Goal: Task Accomplishment & Management: Complete application form

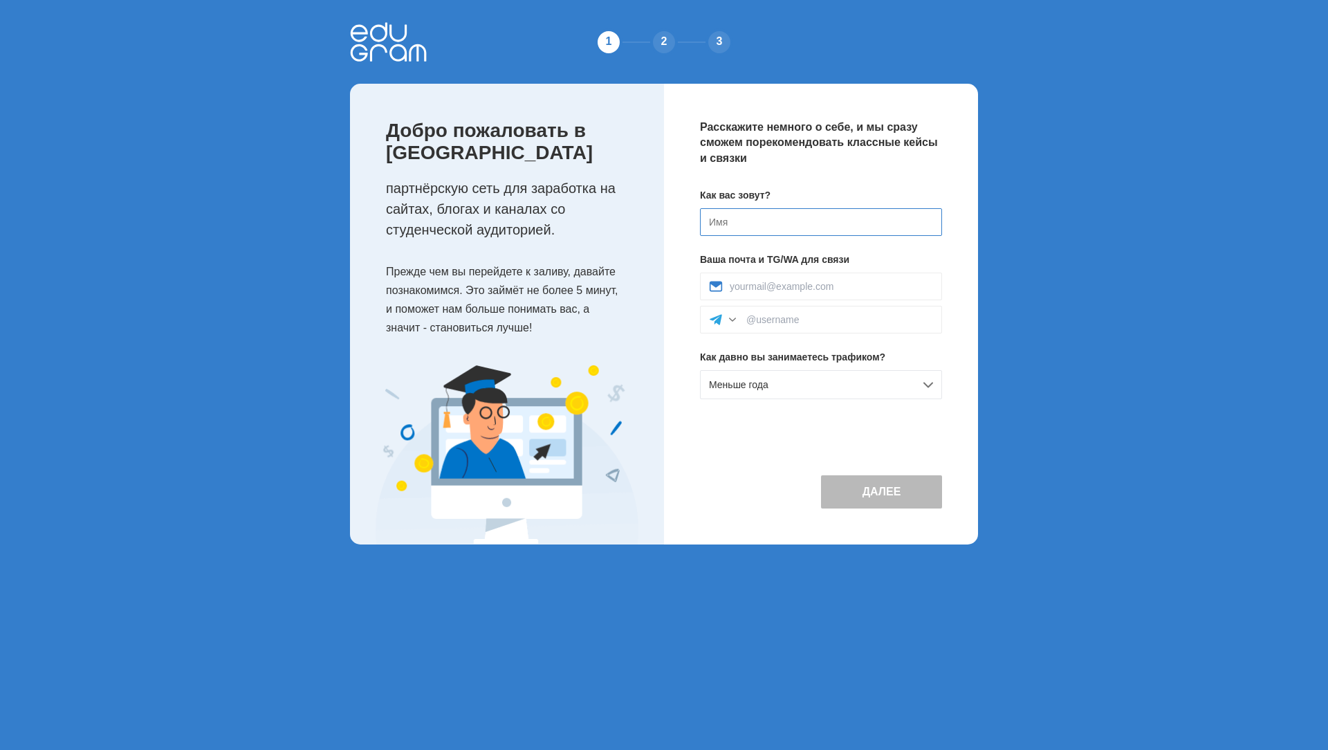
click at [733, 217] on input at bounding box center [821, 222] width 242 height 28
type input "у"
click at [793, 285] on input at bounding box center [831, 286] width 203 height 11
paste input "azjyoqt@tiksofi.uk"
type input "azjyoqt@tiksofi.uk"
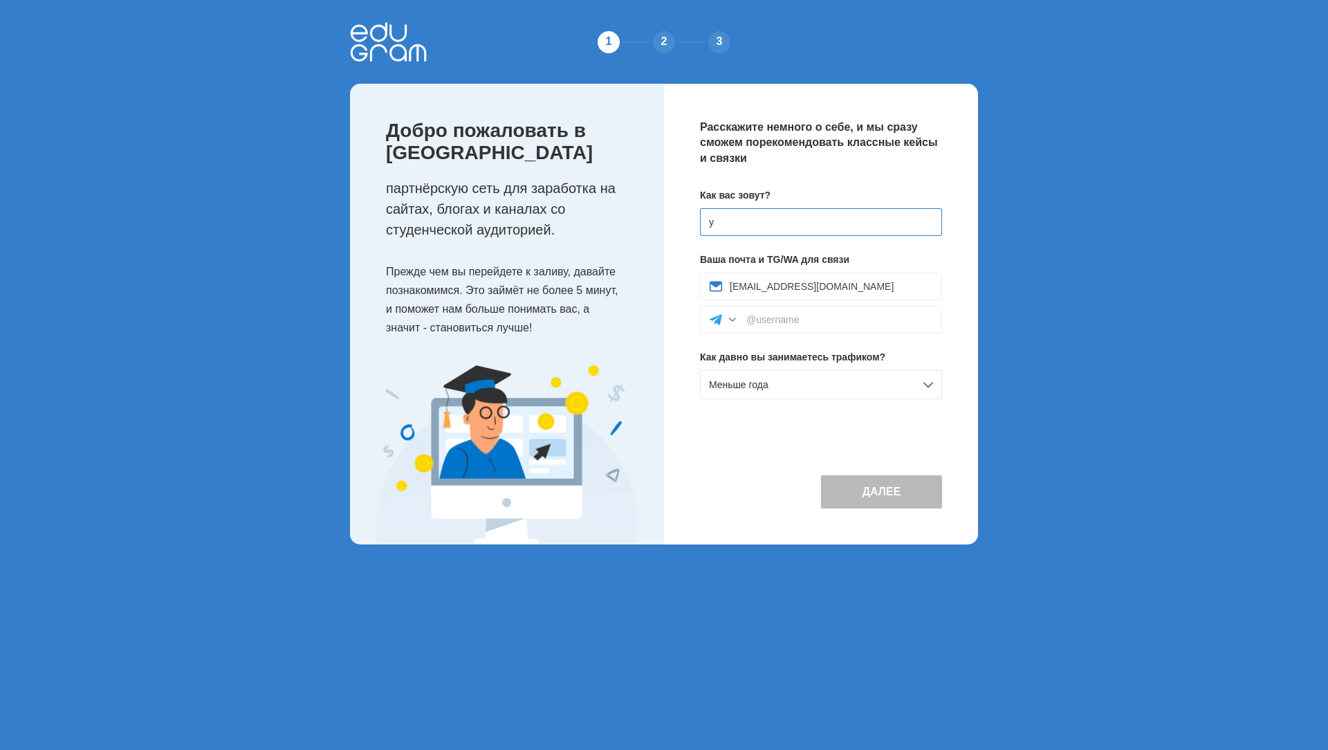
click at [760, 224] on input "у" at bounding box center [821, 222] width 242 height 28
click at [709, 225] on input "услан" at bounding box center [821, 222] width 242 height 28
type input "Услан"
click at [853, 488] on button "Далее" at bounding box center [881, 491] width 121 height 33
click at [661, 42] on div "2" at bounding box center [664, 42] width 28 height 28
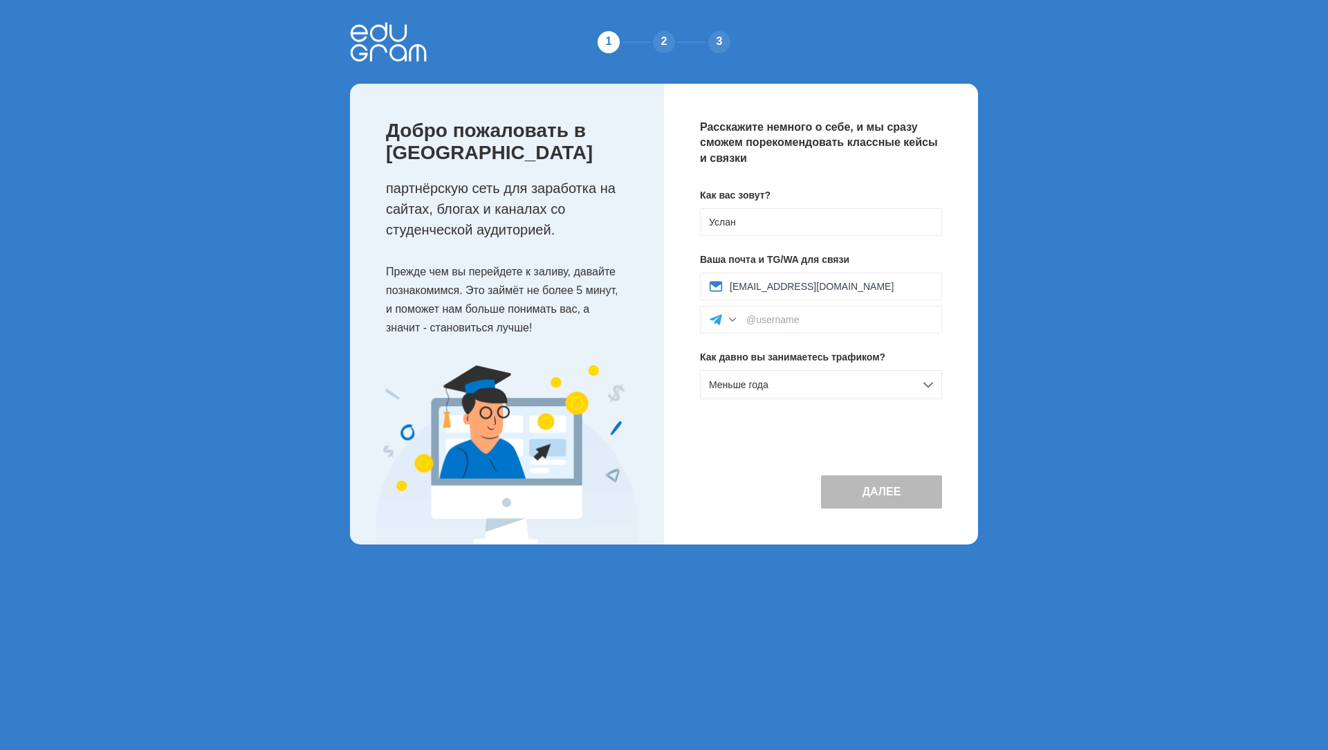
click at [717, 39] on div "3" at bounding box center [720, 42] width 28 height 28
click at [773, 388] on div "Меньше года" at bounding box center [821, 384] width 242 height 29
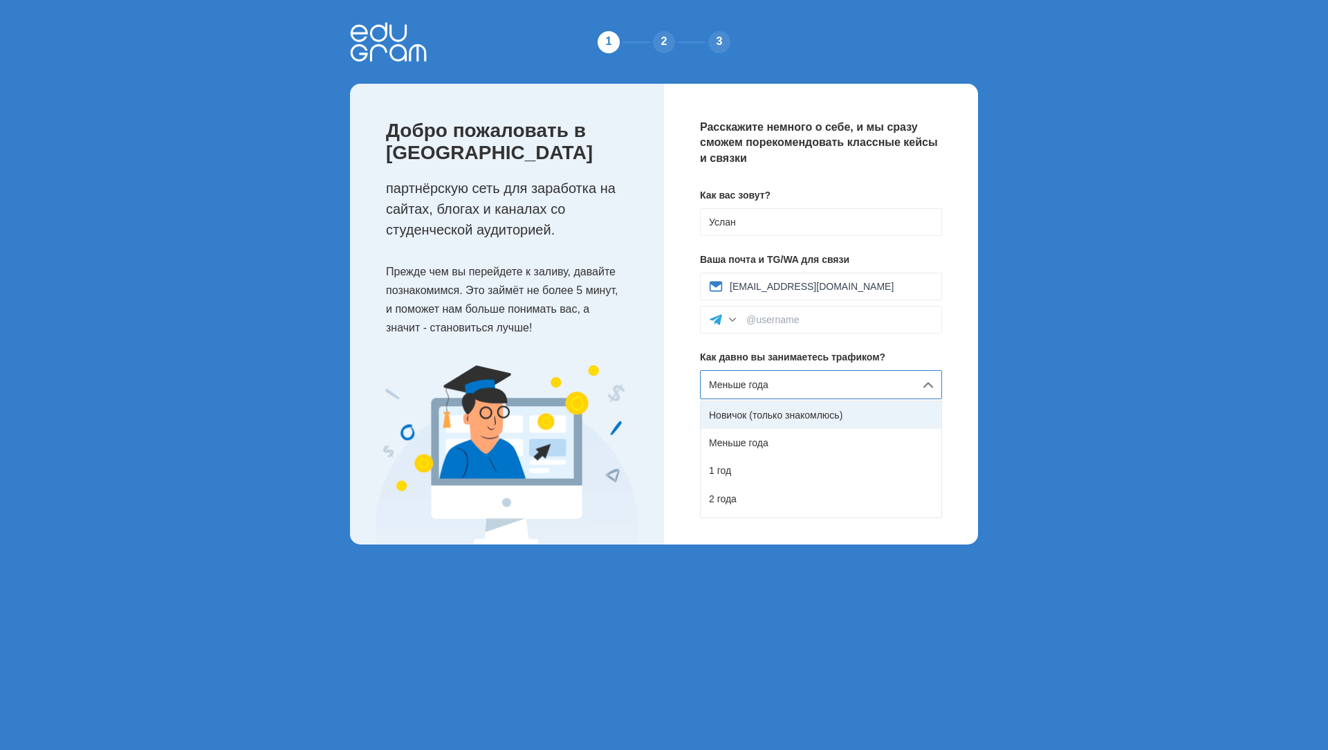
click at [758, 414] on div "Новичок (только знакомлюсь)" at bounding box center [821, 415] width 241 height 28
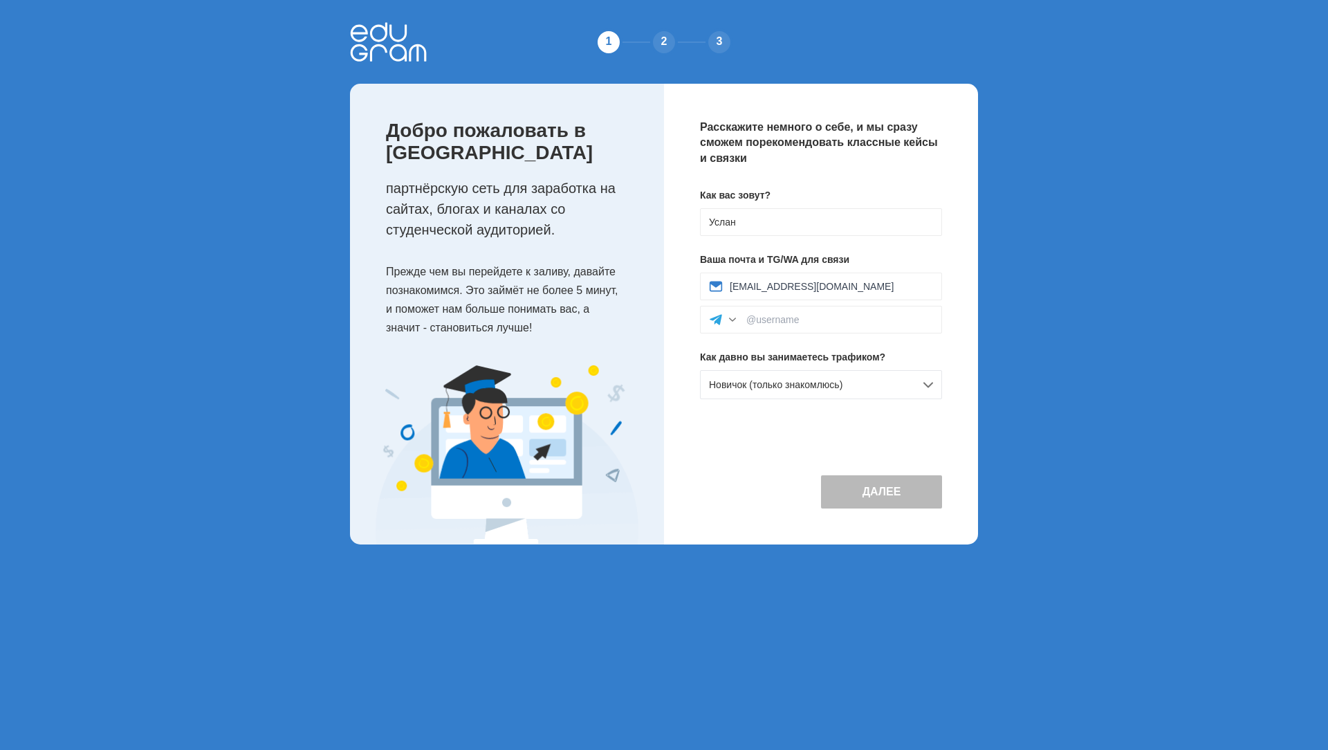
click at [856, 495] on button "Далее" at bounding box center [881, 491] width 121 height 33
click at [748, 320] on input at bounding box center [839, 319] width 187 height 11
drag, startPoint x: 777, startPoint y: 317, endPoint x: 783, endPoint y: 320, distance: 7.1
click at [783, 320] on input "@kris_han" at bounding box center [839, 319] width 187 height 11
type input "@kris_аan"
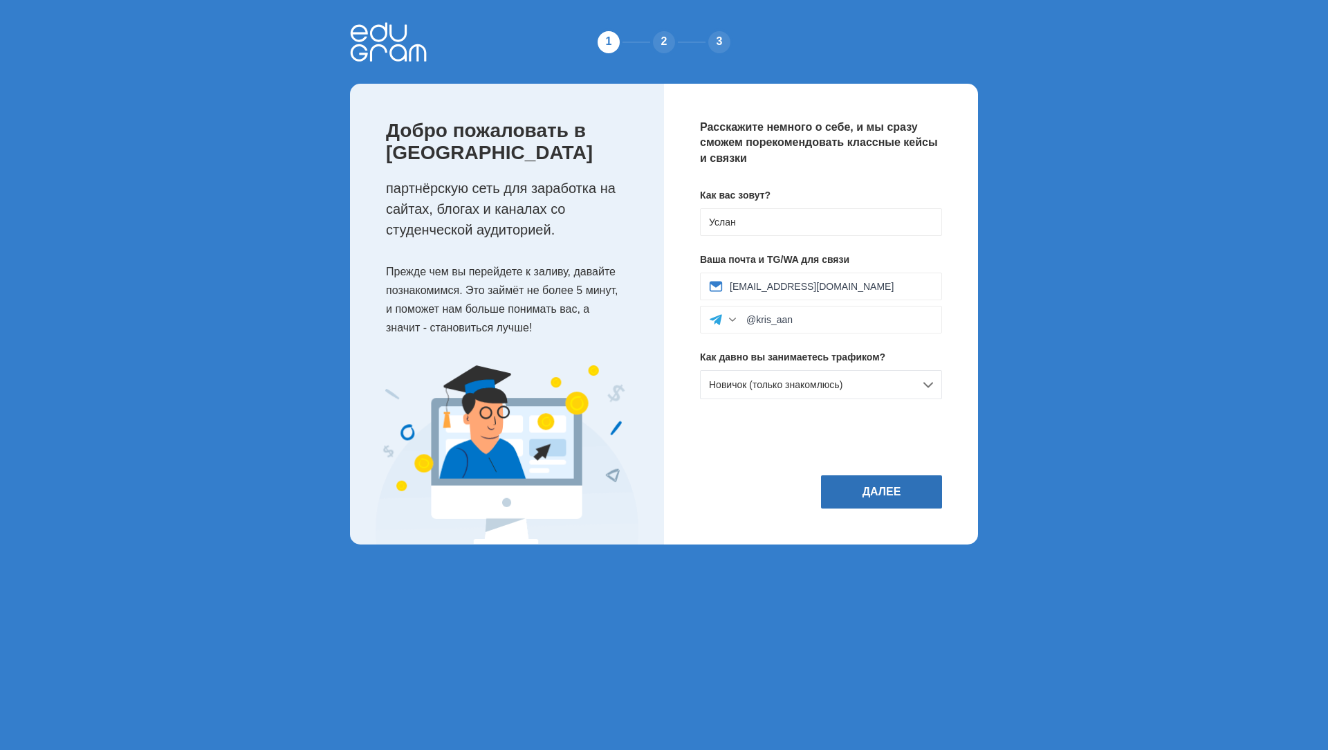
click at [847, 490] on button "Далее" at bounding box center [881, 491] width 121 height 33
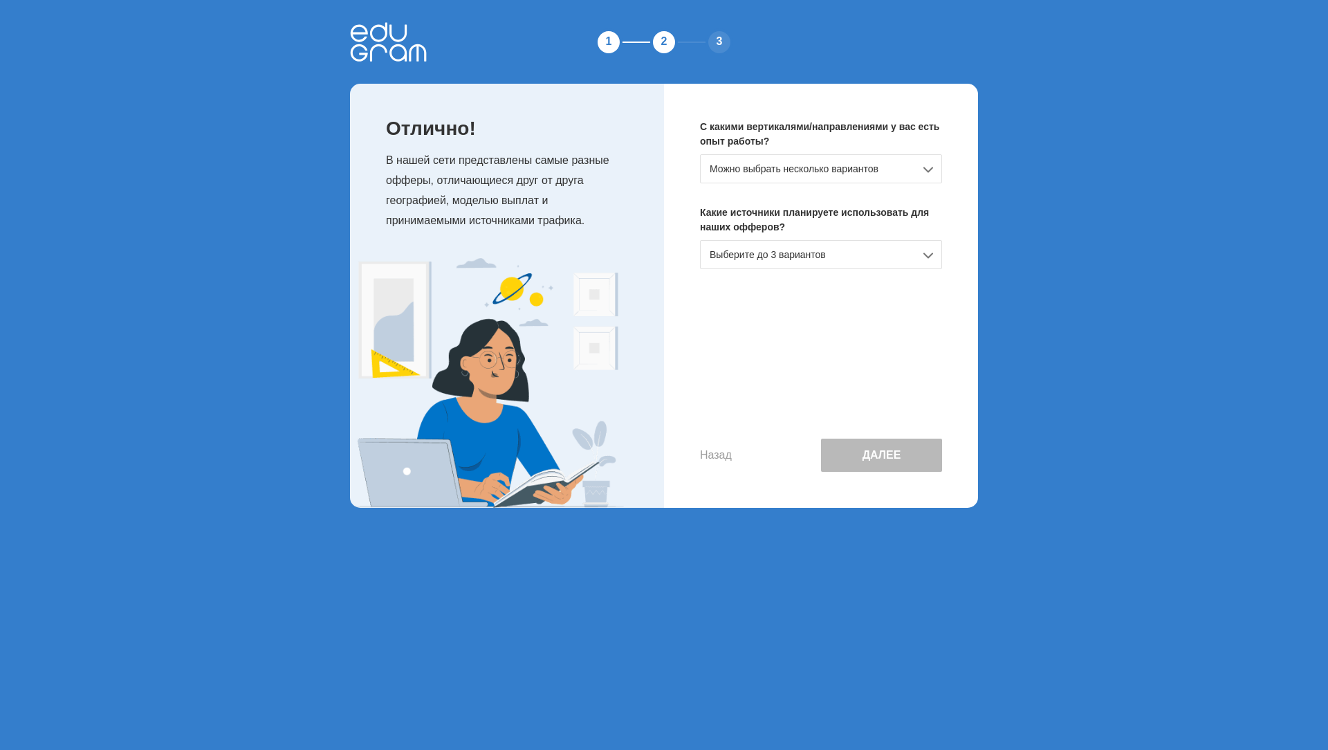
click at [806, 170] on div "Можно выбрать несколько вариантов" at bounding box center [821, 168] width 242 height 29
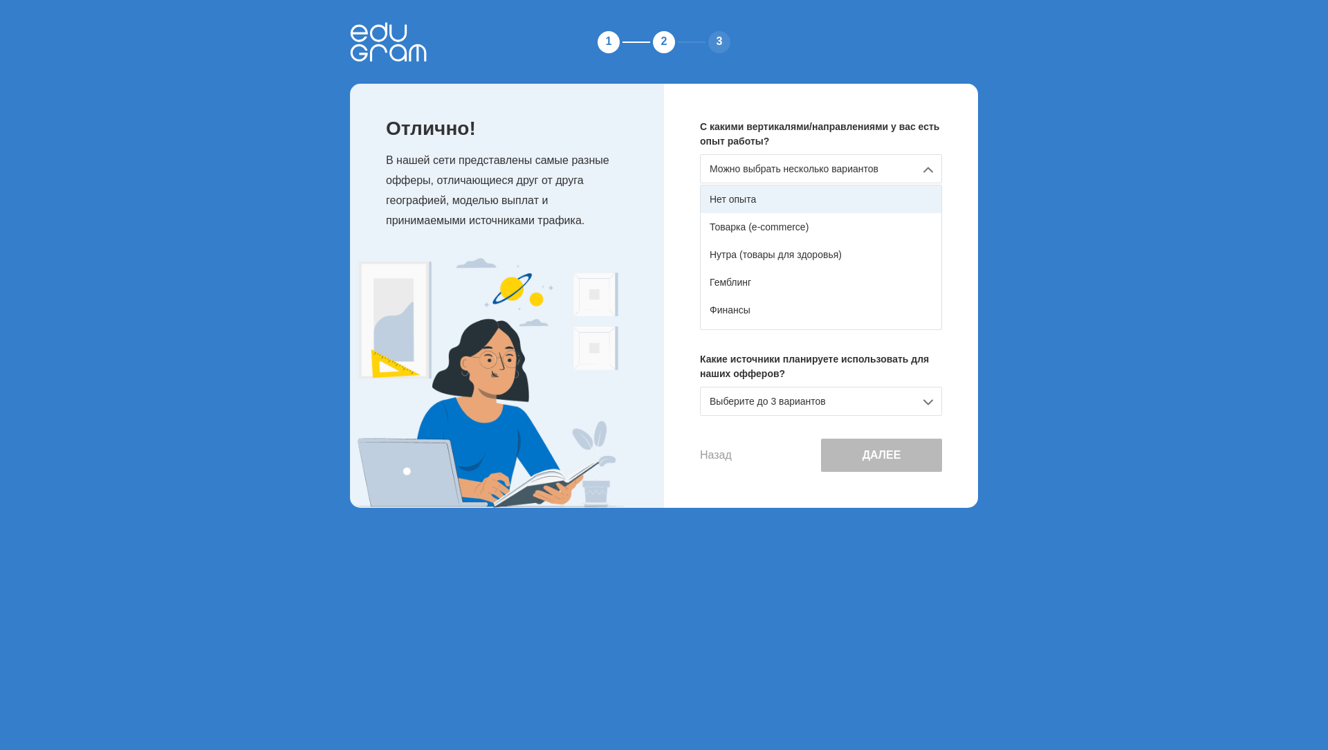
click at [794, 194] on div "Нет опыта" at bounding box center [821, 199] width 241 height 28
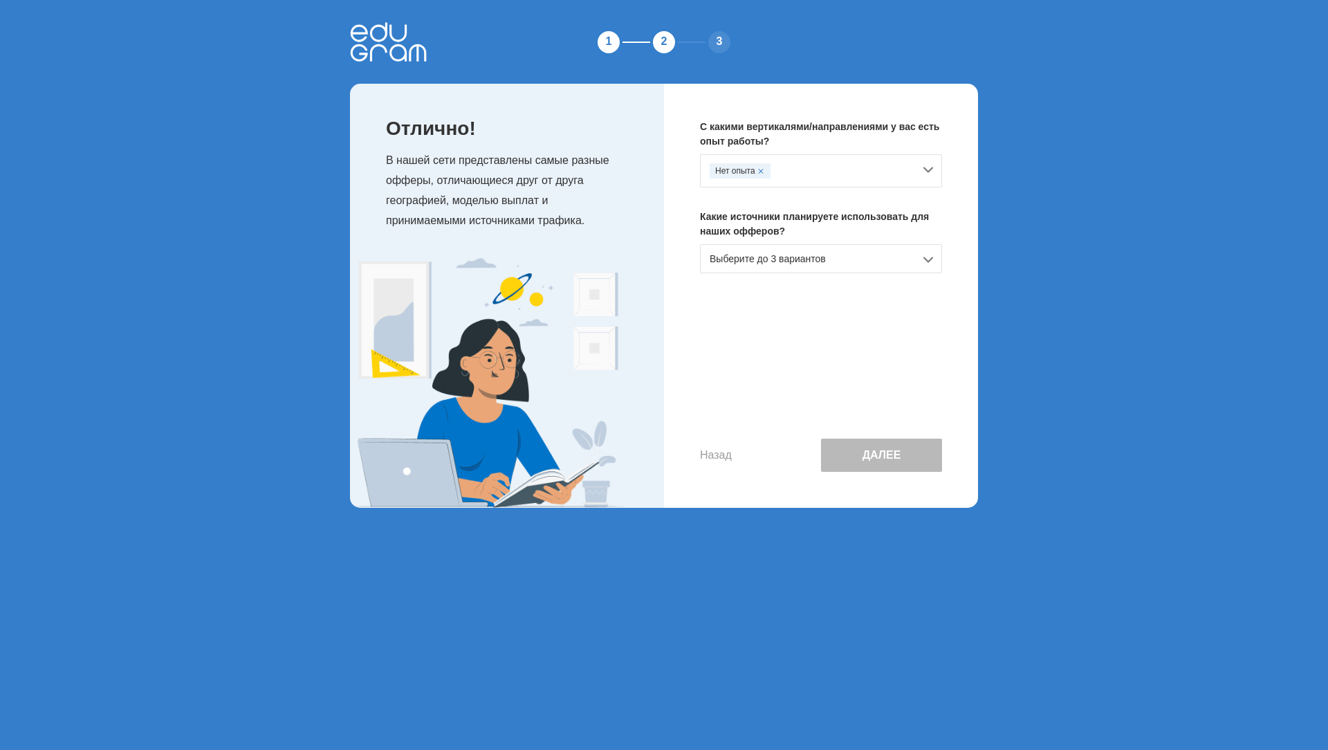
click at [780, 258] on div "Выберите до 3 вариантов" at bounding box center [821, 258] width 242 height 29
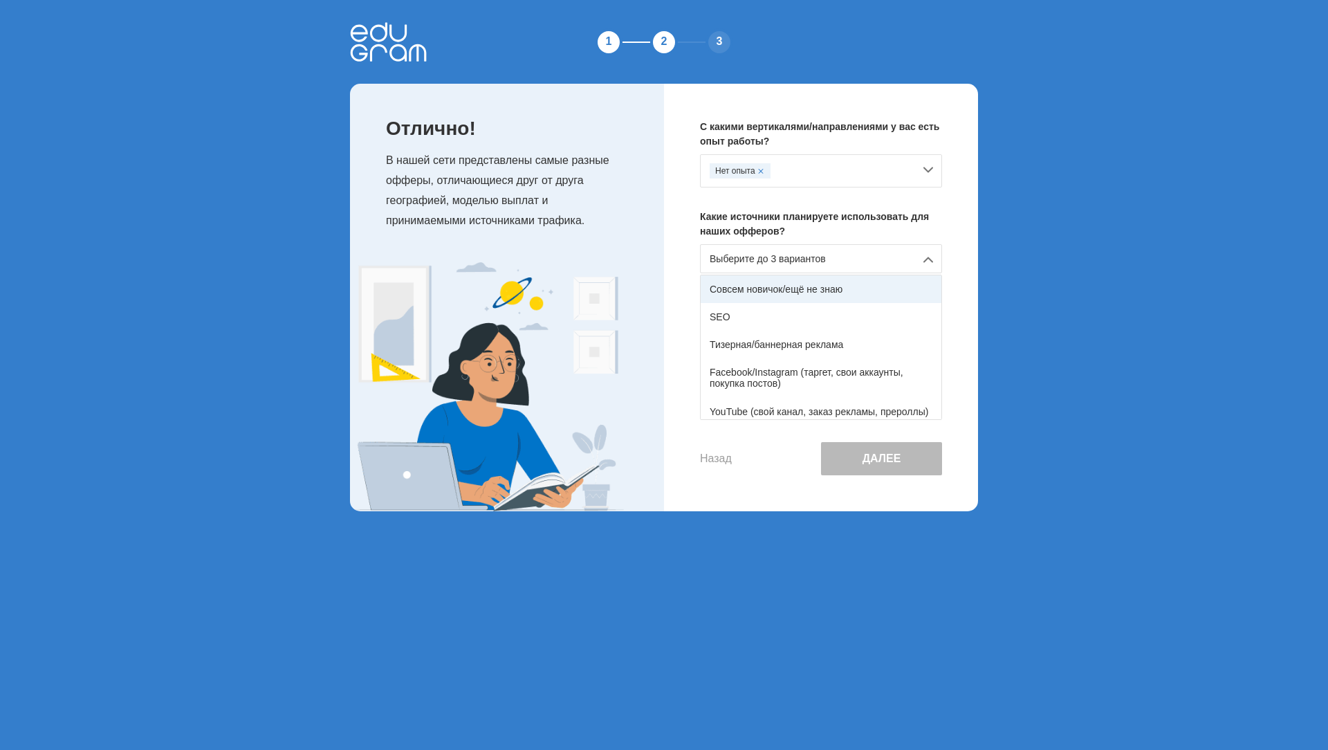
click at [771, 290] on div "Совсем новичок/ещё не знаю" at bounding box center [821, 289] width 241 height 28
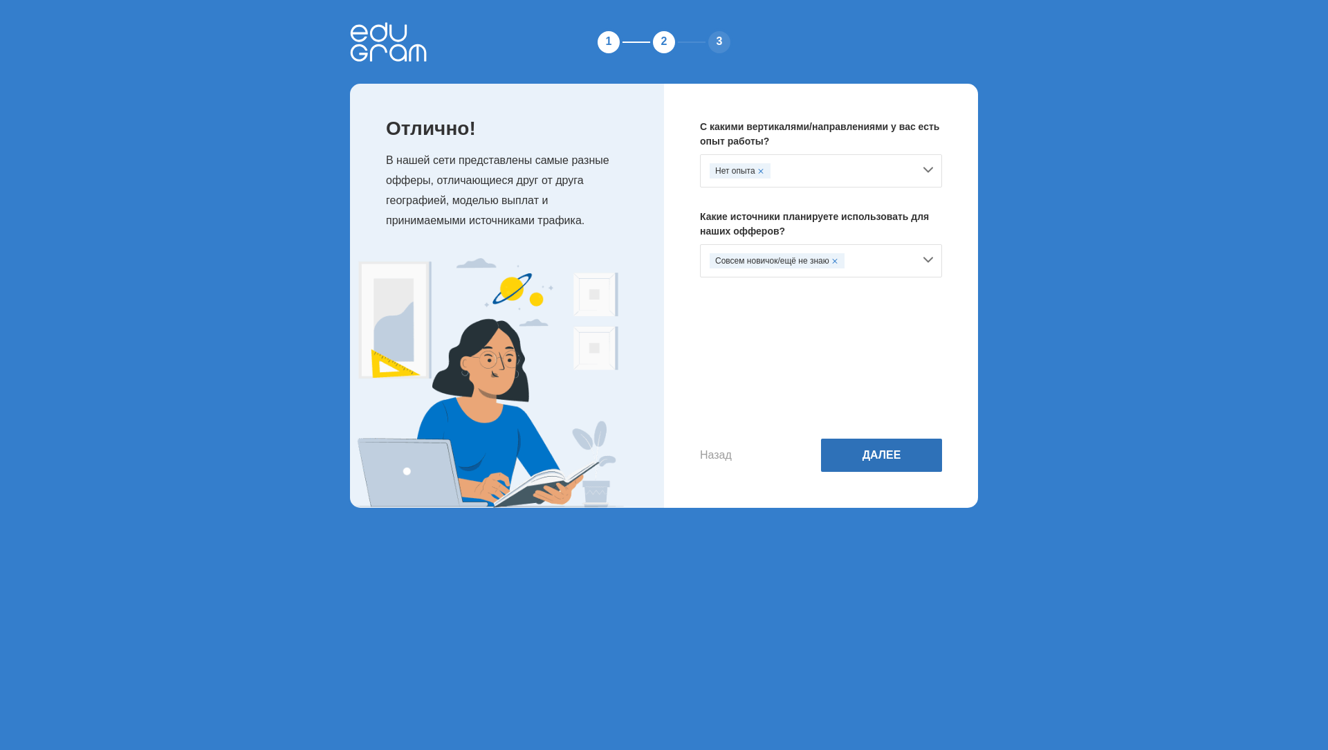
click at [865, 459] on button "Далее" at bounding box center [881, 455] width 121 height 33
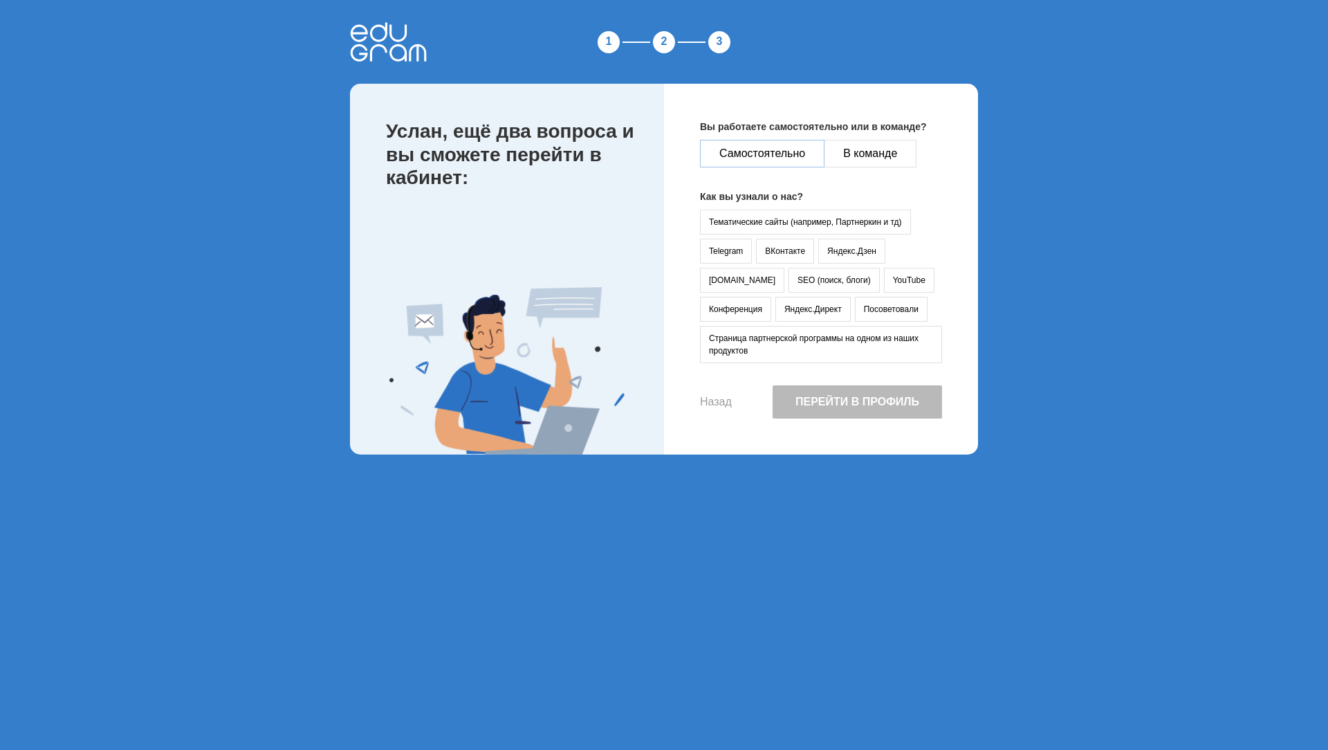
click at [775, 155] on button "Самостоятельно" at bounding box center [762, 154] width 125 height 28
drag, startPoint x: 723, startPoint y: 307, endPoint x: 744, endPoint y: 350, distance: 48.0
click at [776, 309] on button "Яндекс.Директ" at bounding box center [813, 309] width 75 height 25
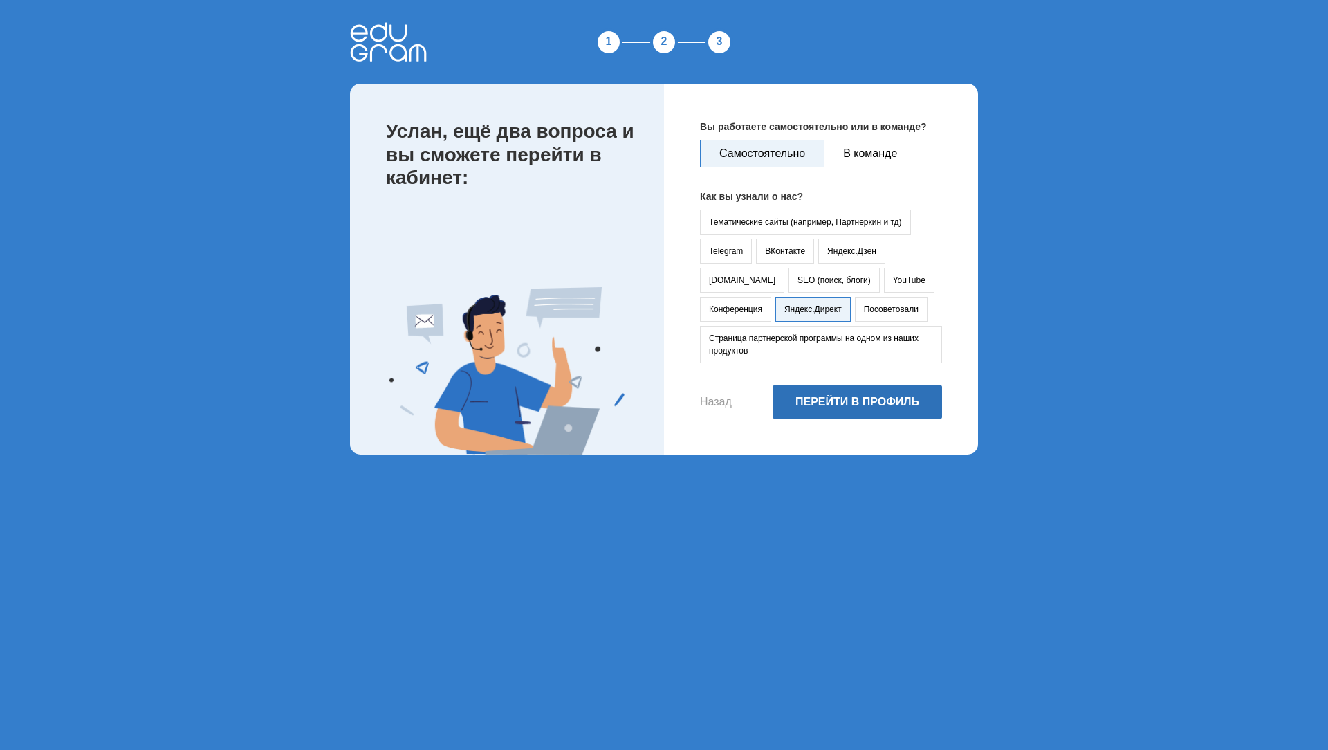
click at [794, 400] on button "Перейти в профиль" at bounding box center [858, 401] width 170 height 33
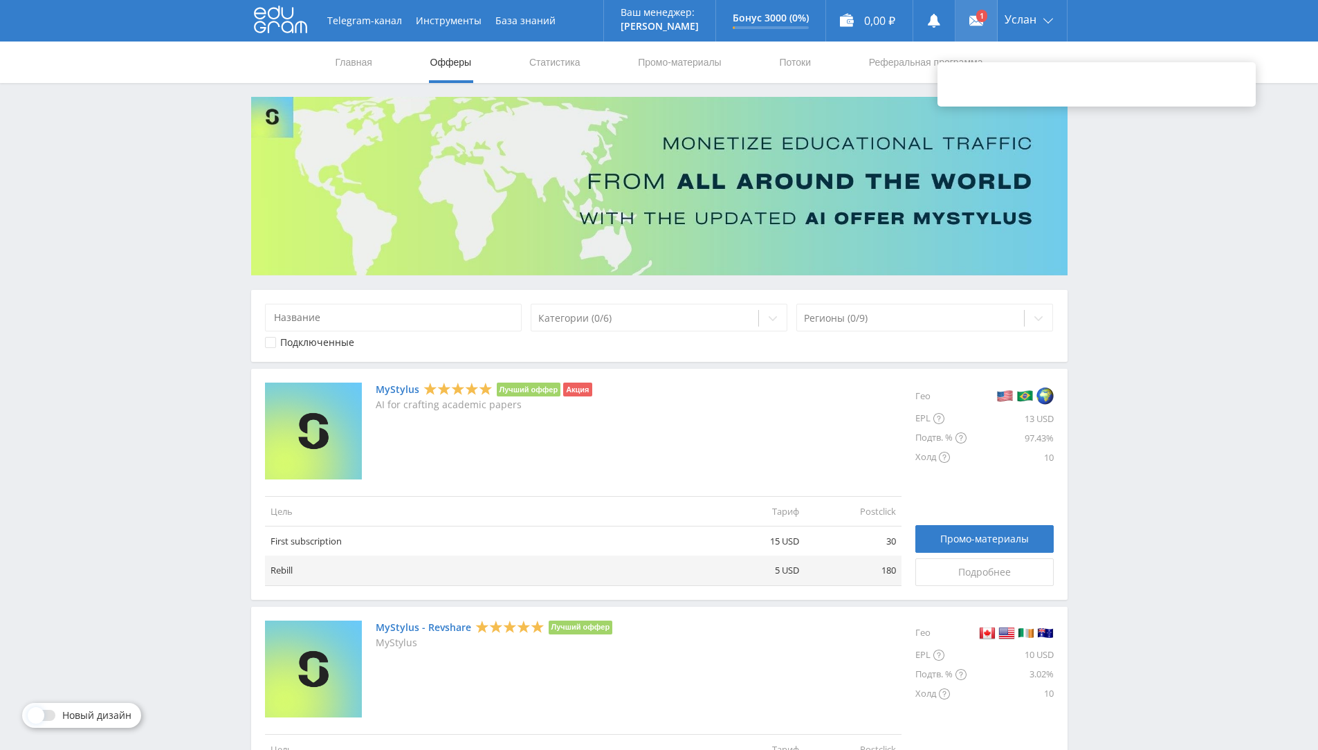
click at [977, 19] on link at bounding box center [976, 21] width 42 height 42
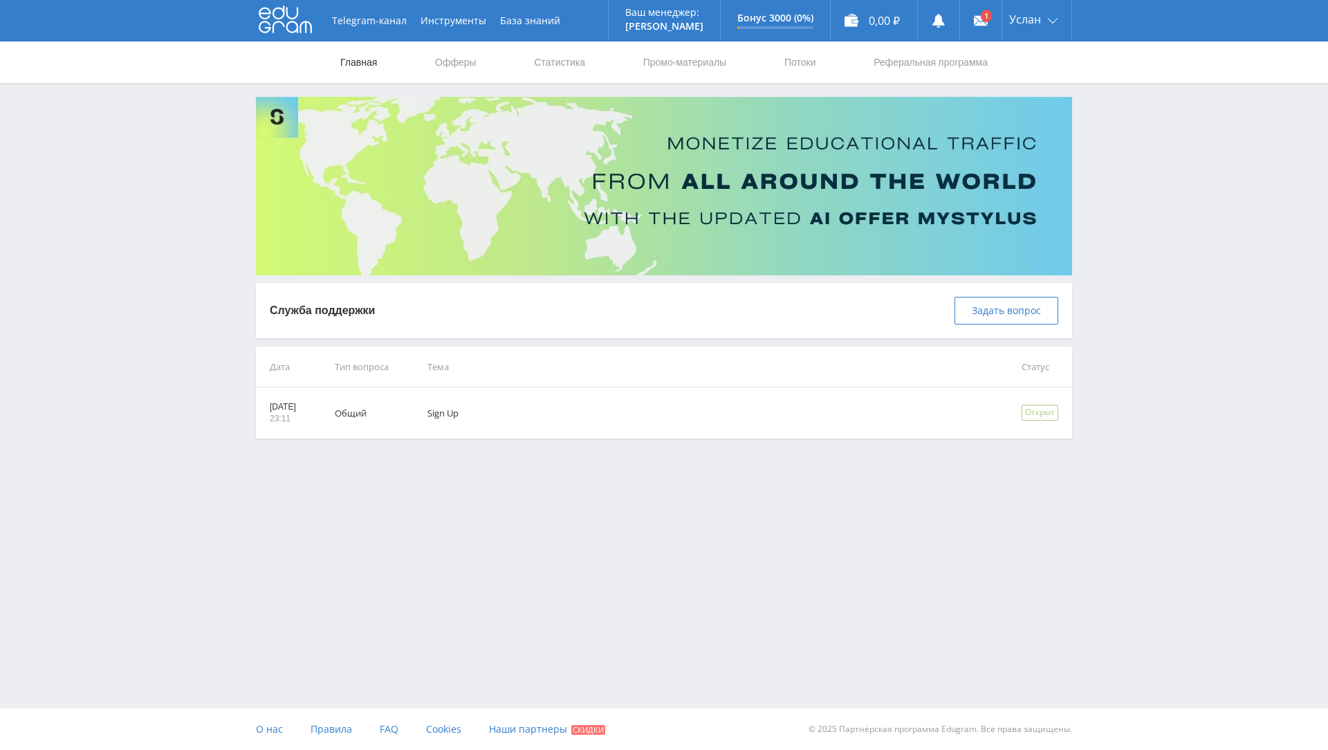
click at [358, 60] on link "Главная" at bounding box center [358, 63] width 39 height 42
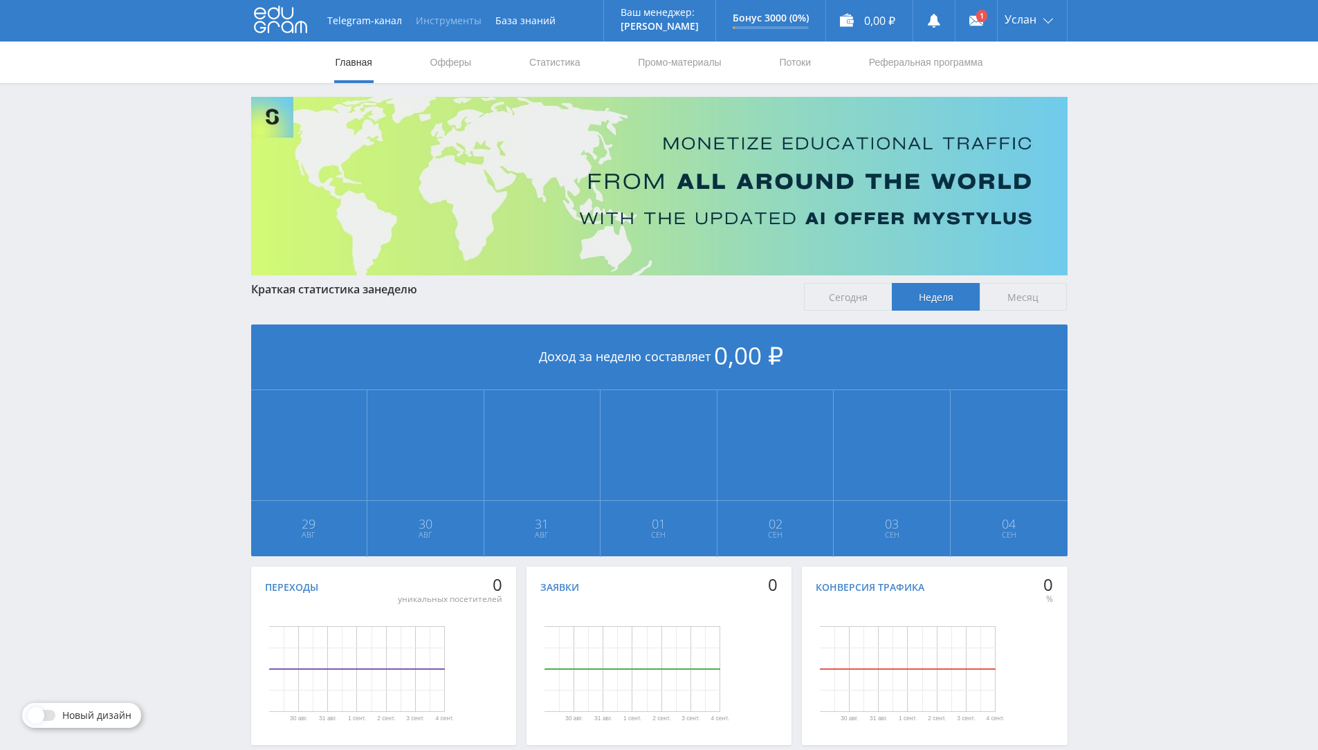
click at [459, 20] on button "Инструменты" at bounding box center [449, 21] width 80 height 42
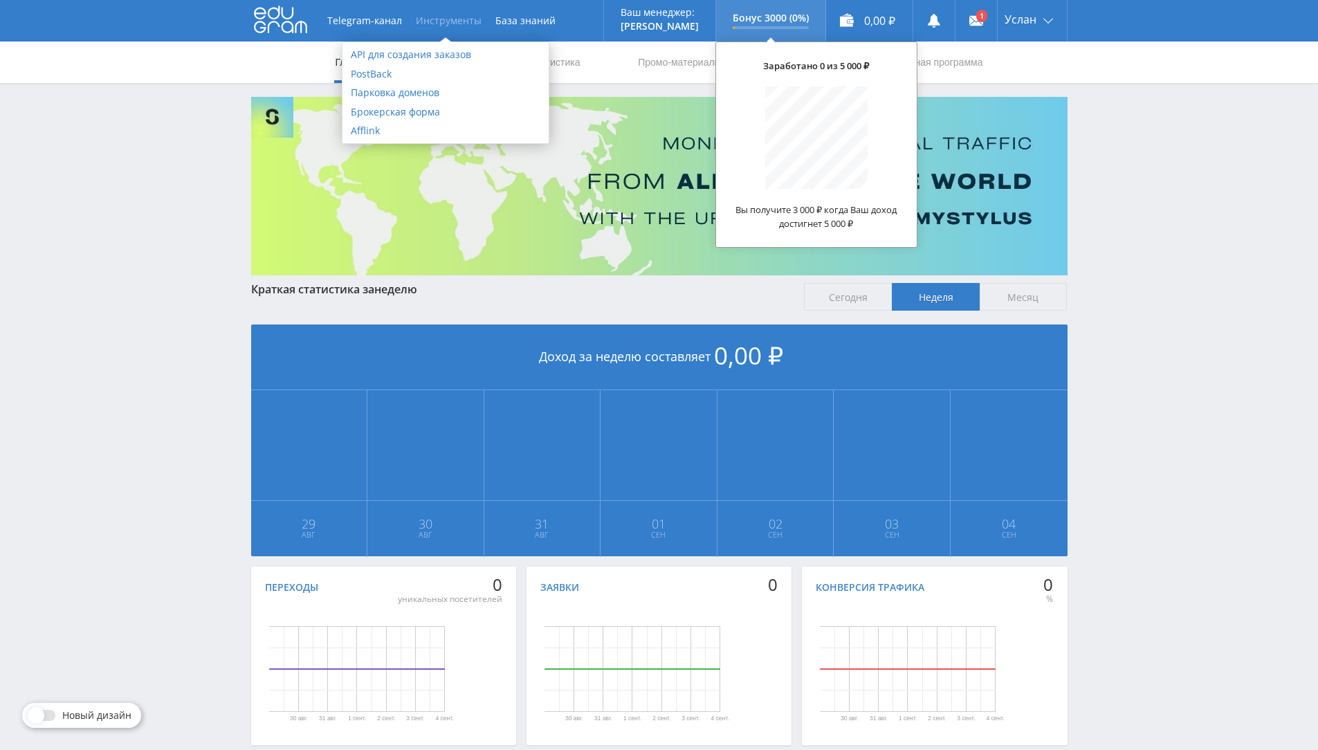
click at [775, 19] on p "Бонус 3000 (0%)" at bounding box center [771, 17] width 76 height 11
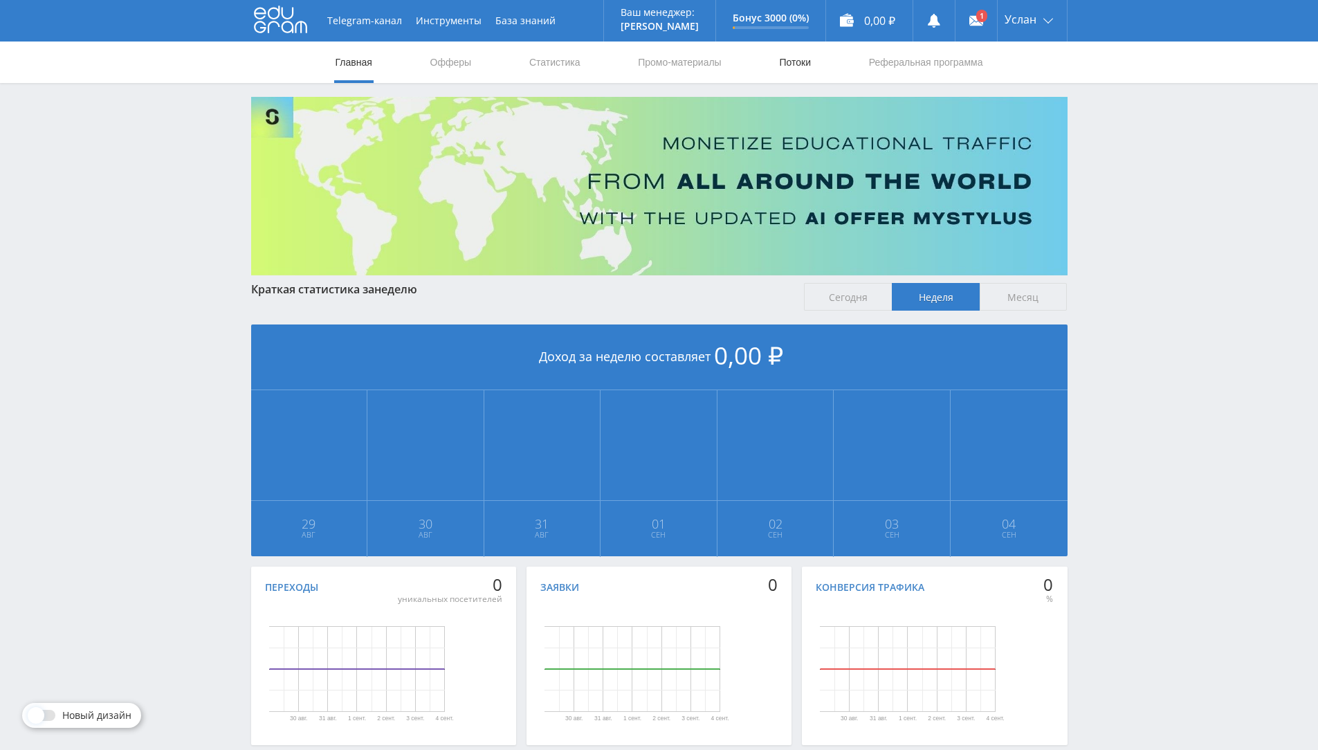
click at [803, 65] on link "Потоки" at bounding box center [795, 63] width 35 height 42
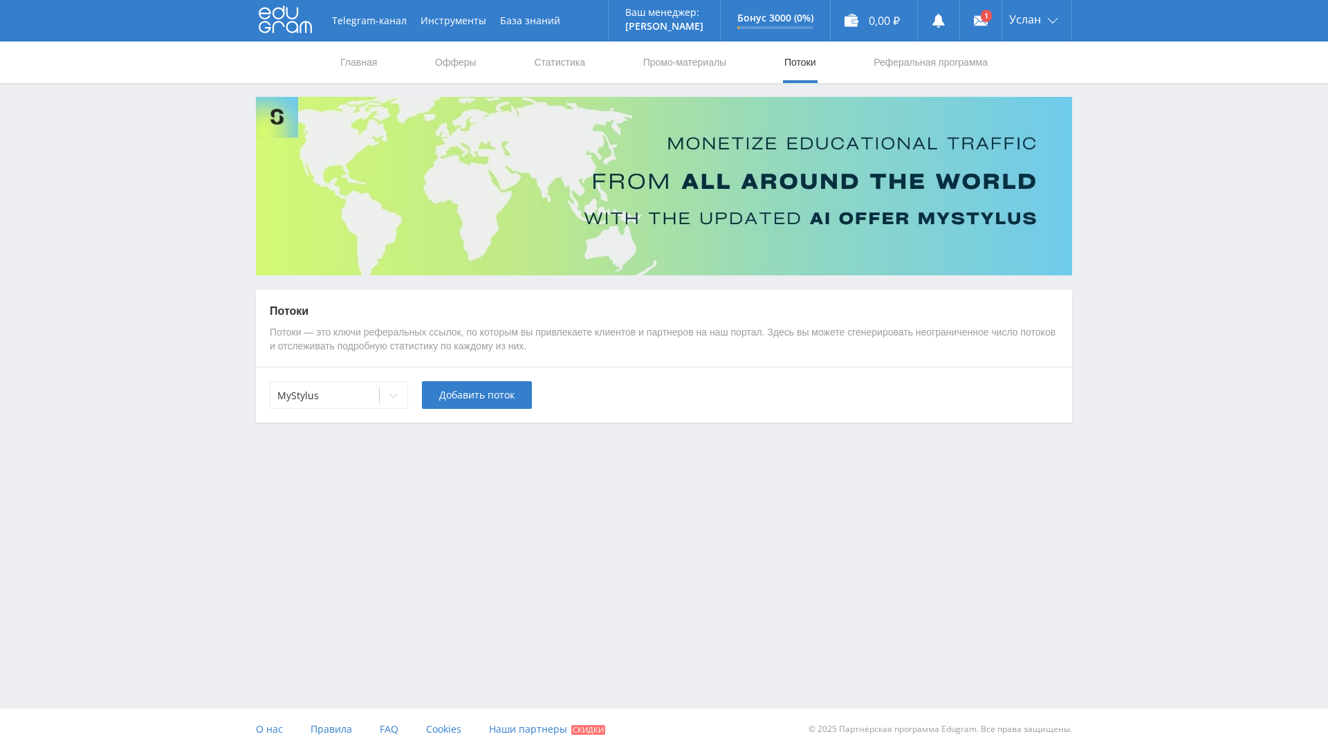
click at [278, 19] on use at bounding box center [285, 19] width 53 height 27
